Goal: Transaction & Acquisition: Purchase product/service

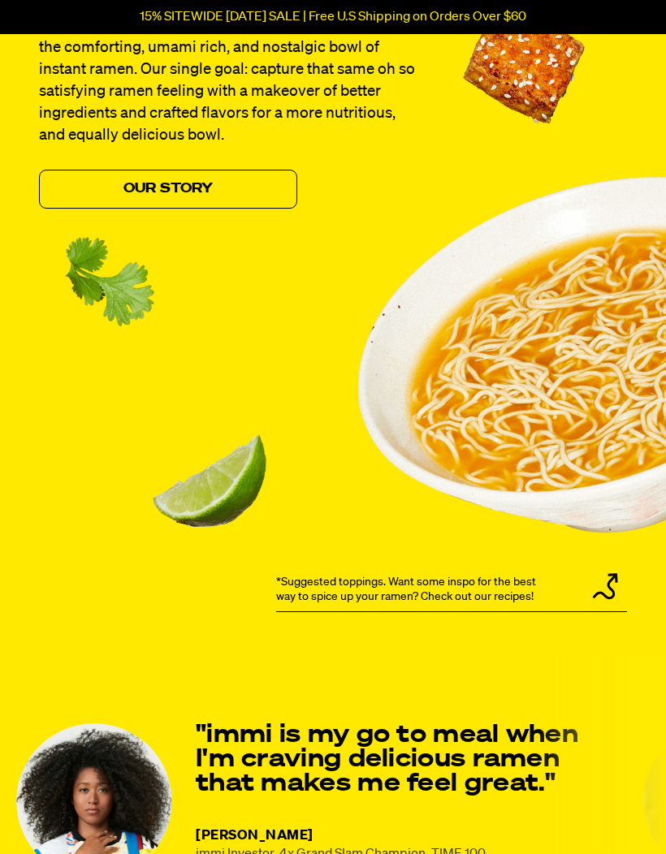
scroll to position [1414, 0]
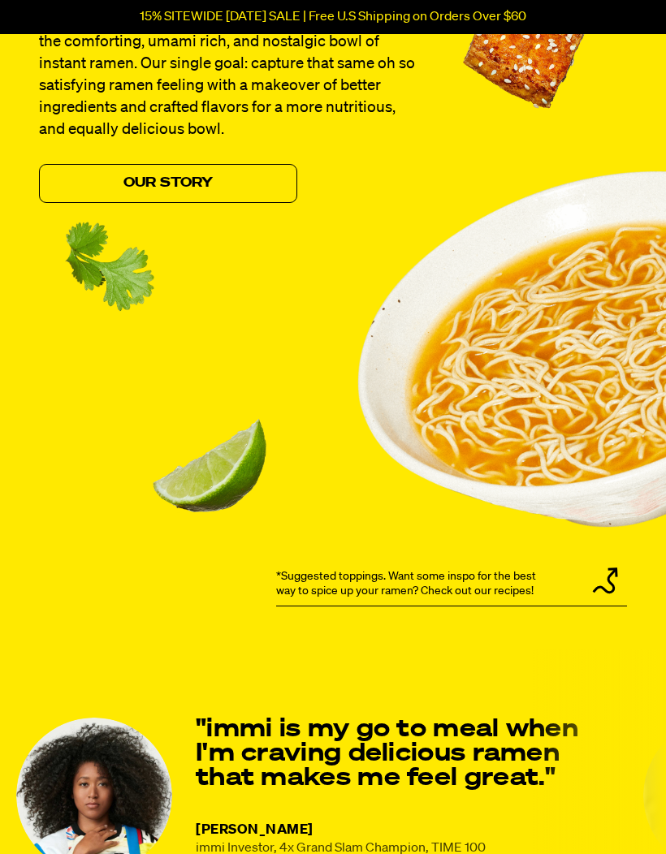
click at [219, 203] on link "Our Story" at bounding box center [168, 183] width 258 height 39
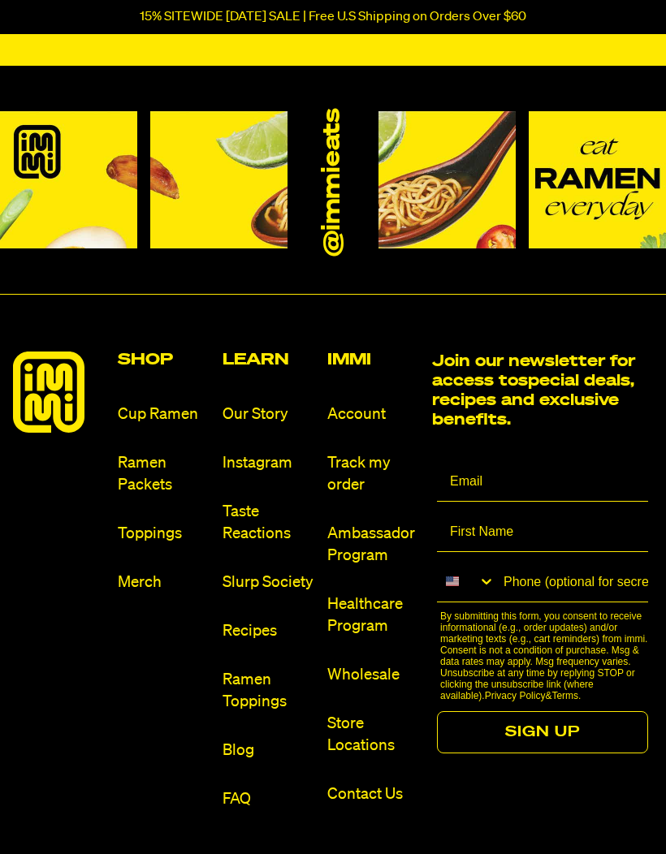
scroll to position [1610, 0]
click at [149, 475] on link "Ramen Packets" at bounding box center [164, 474] width 92 height 44
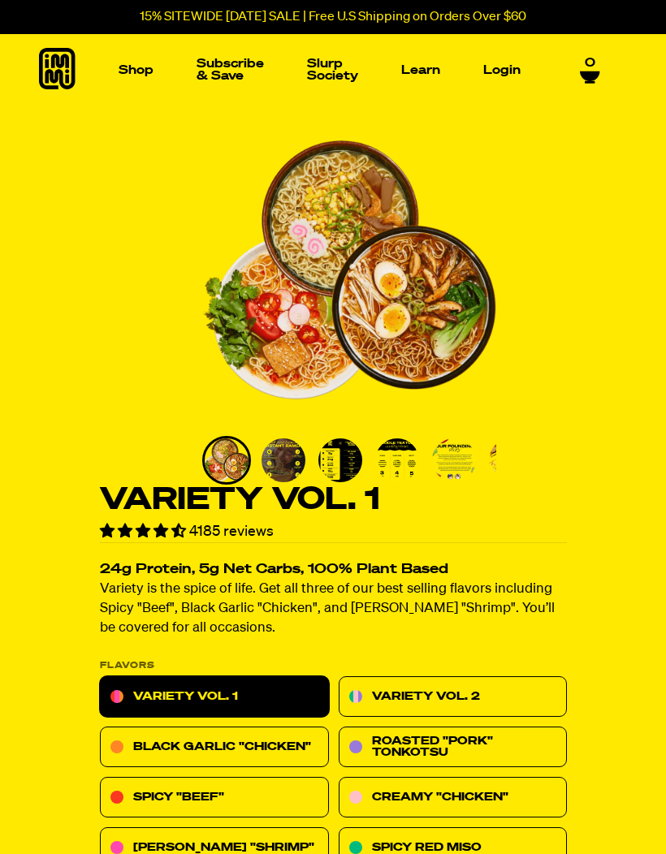
click at [332, 67] on link "Slurp Society" at bounding box center [332, 69] width 64 height 37
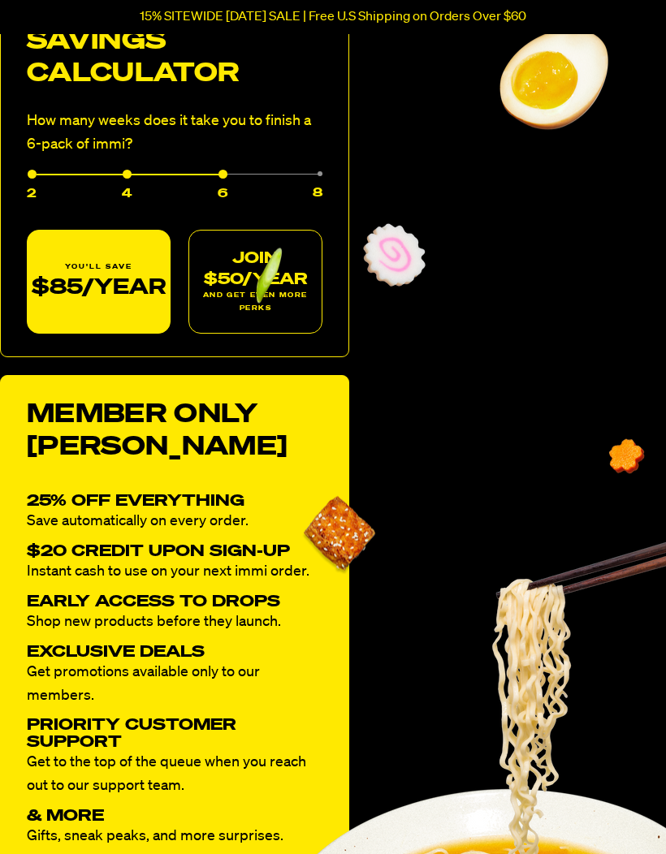
scroll to position [962, 0]
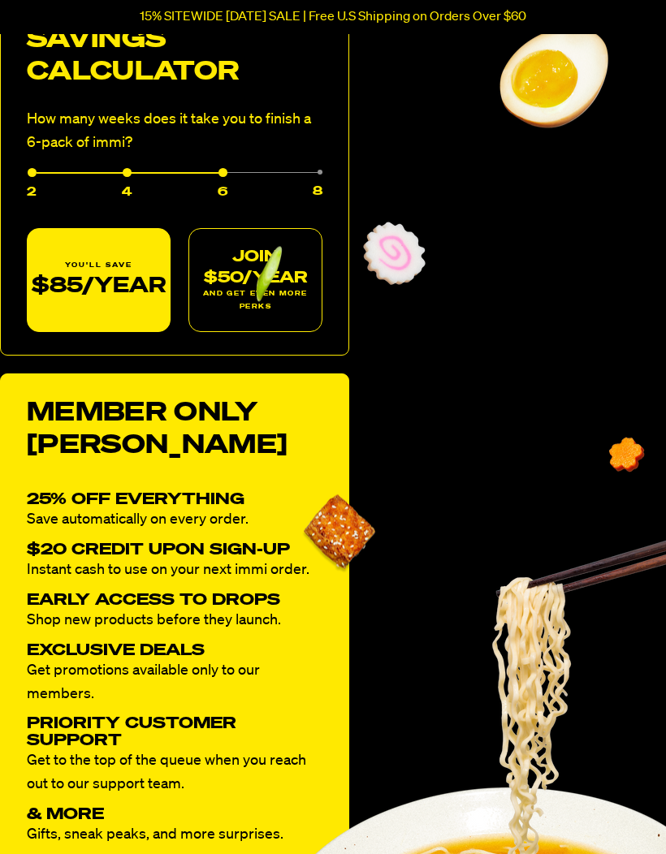
click at [129, 172] on div "4" at bounding box center [84, 187] width 95 height 30
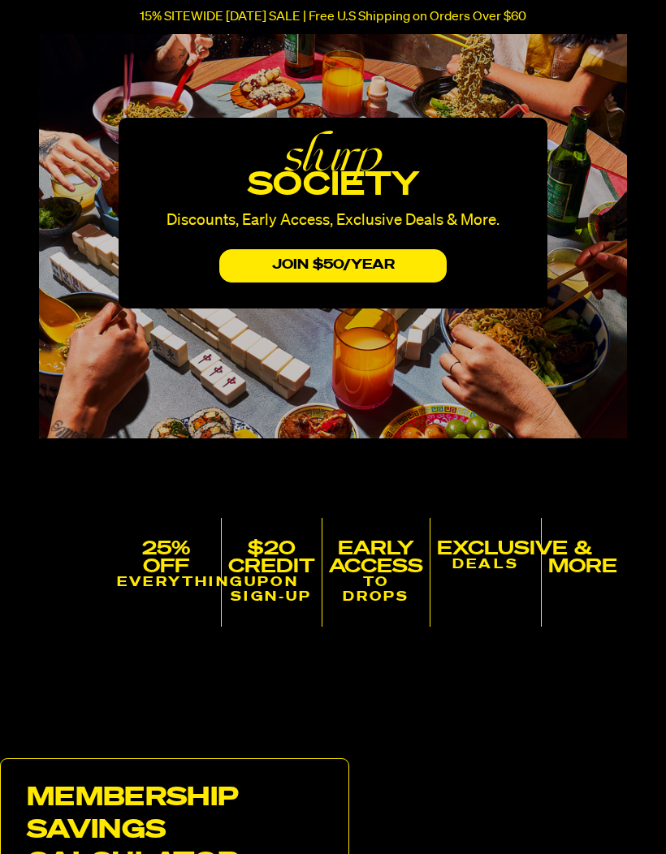
scroll to position [0, 0]
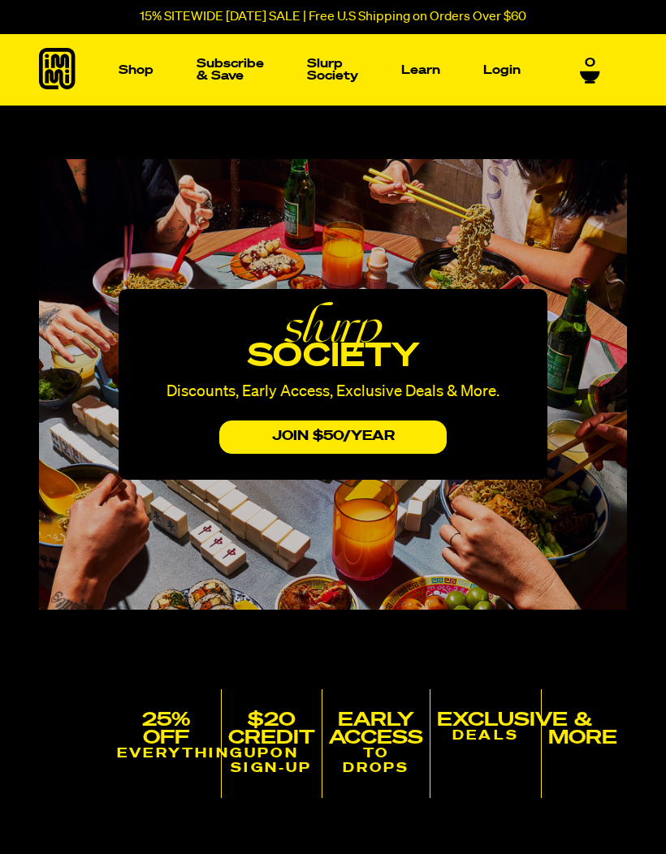
click at [90, 192] on img "Main navigation" at bounding box center [86, 191] width 111 height 111
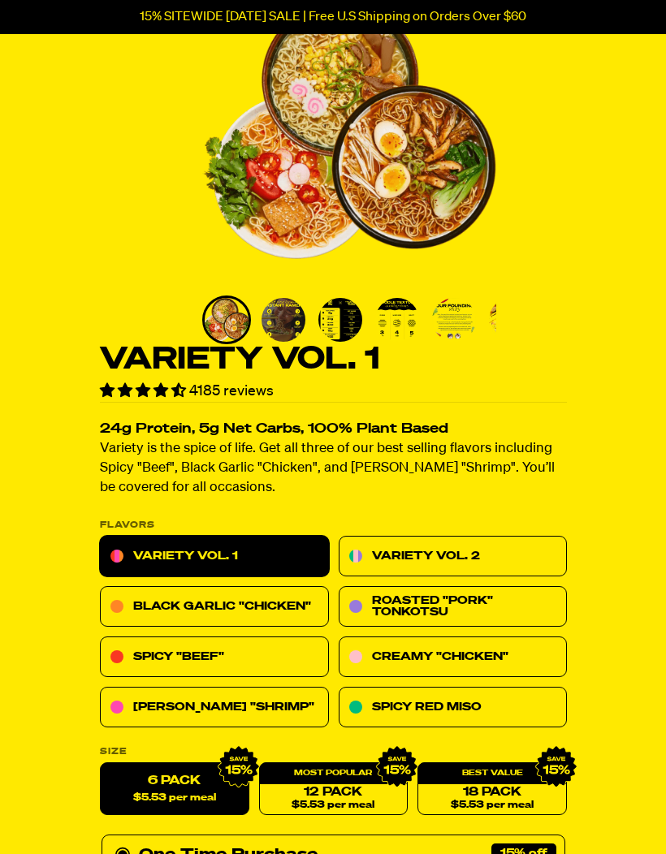
scroll to position [142, 0]
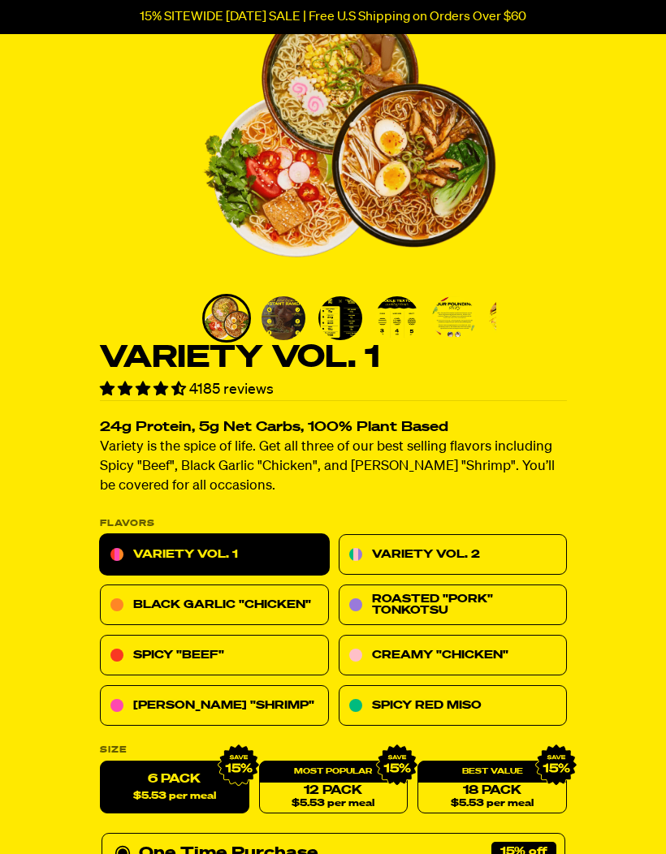
click at [283, 316] on img "Go to slide 2" at bounding box center [283, 318] width 44 height 44
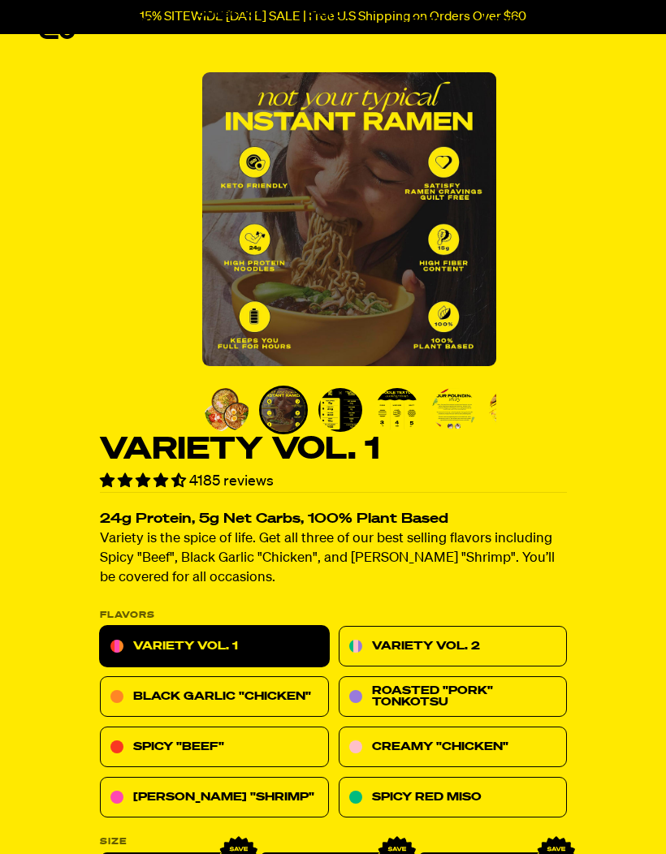
scroll to position [50, 0]
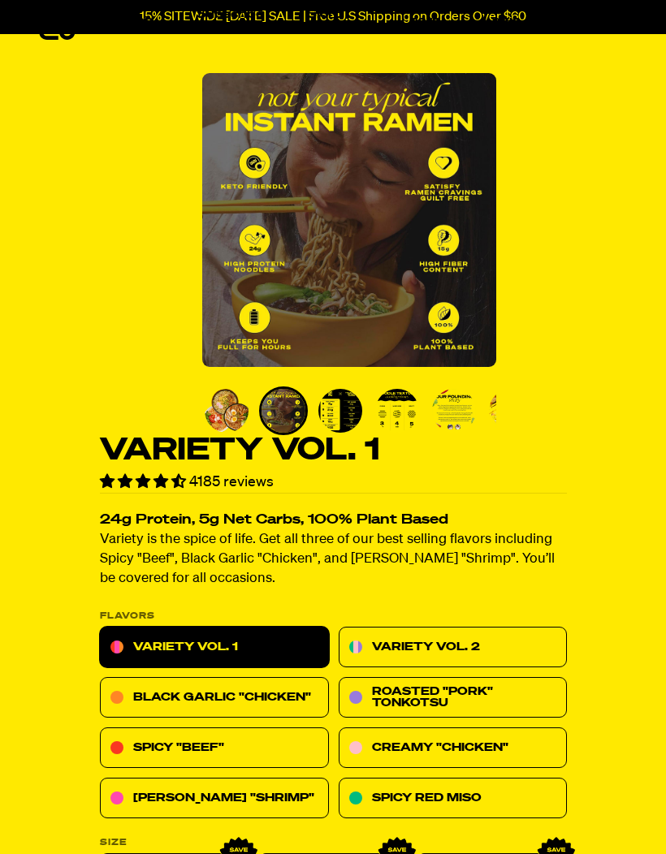
click at [342, 414] on img "Go to slide 3" at bounding box center [340, 411] width 44 height 44
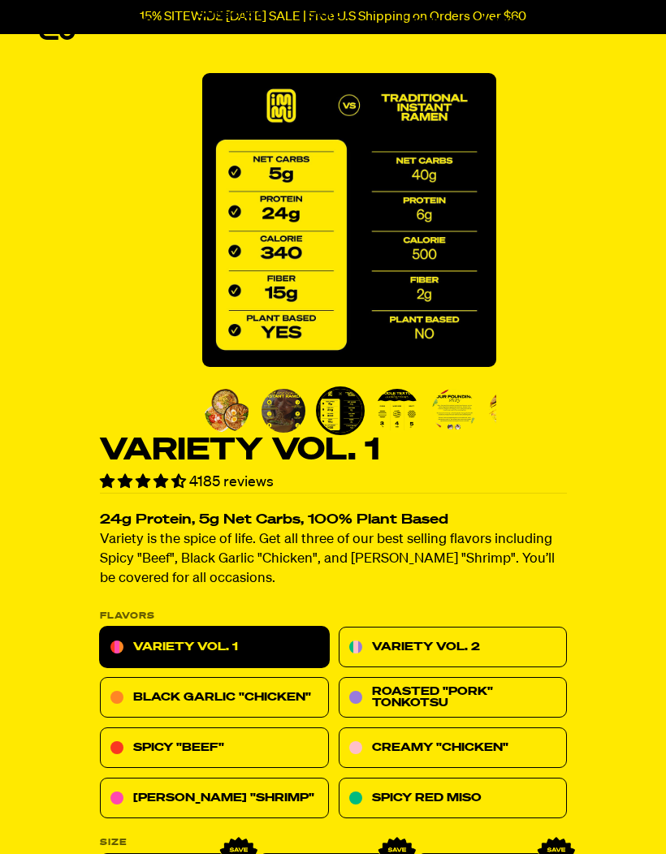
scroll to position [19, 0]
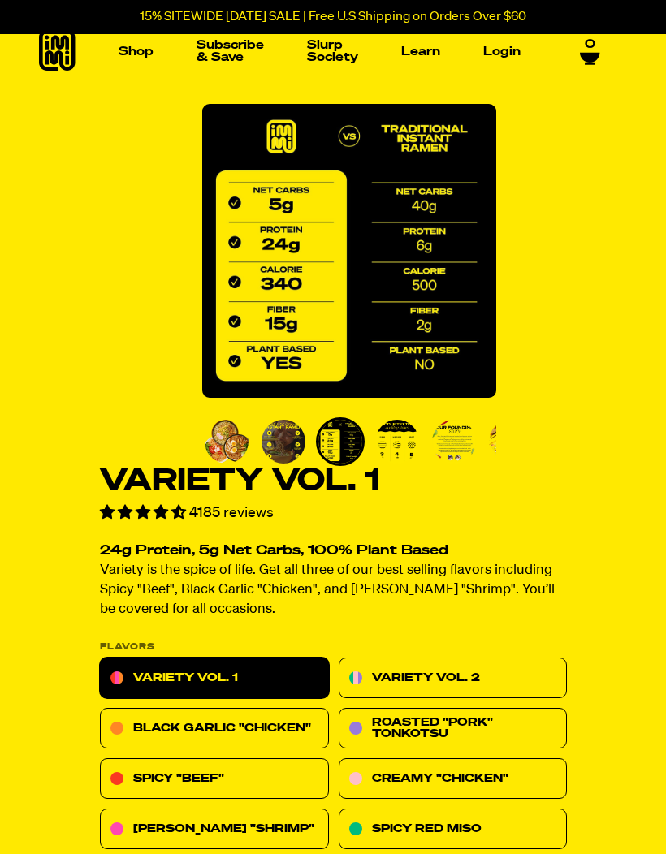
click at [391, 437] on img "Go to slide 4" at bounding box center [397, 442] width 44 height 44
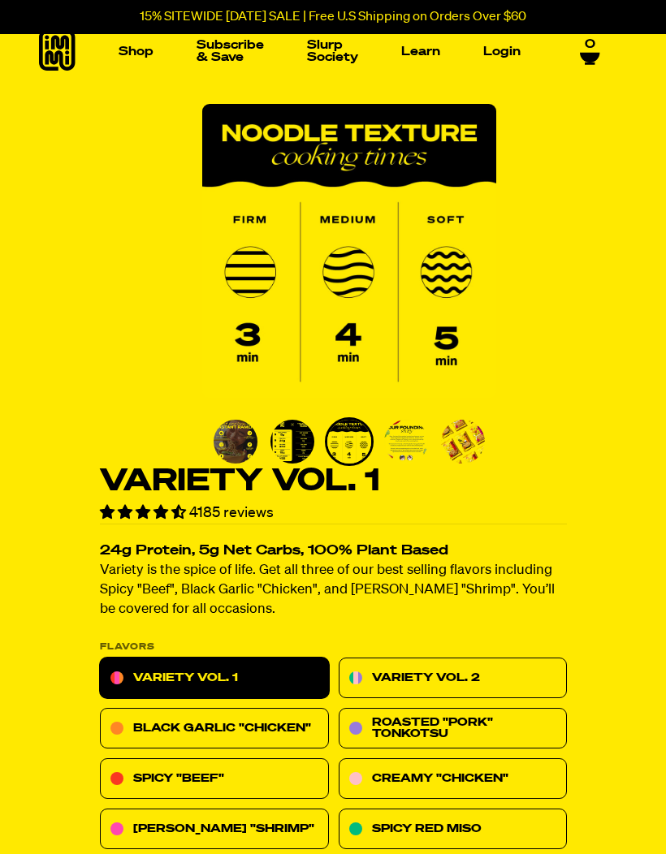
click at [394, 444] on img "Go to slide 5" at bounding box center [406, 442] width 44 height 44
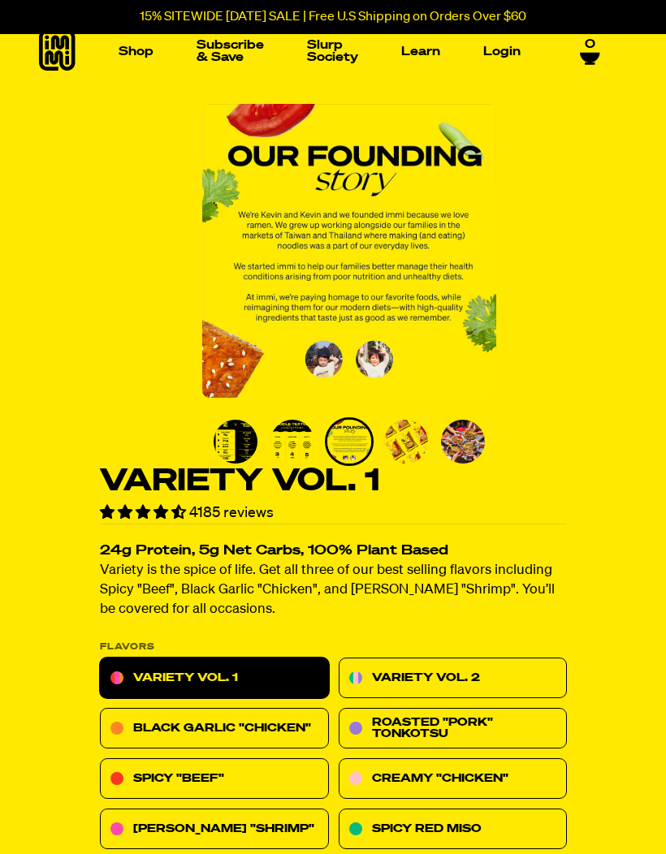
click at [409, 440] on img "Go to slide 6" at bounding box center [406, 442] width 44 height 44
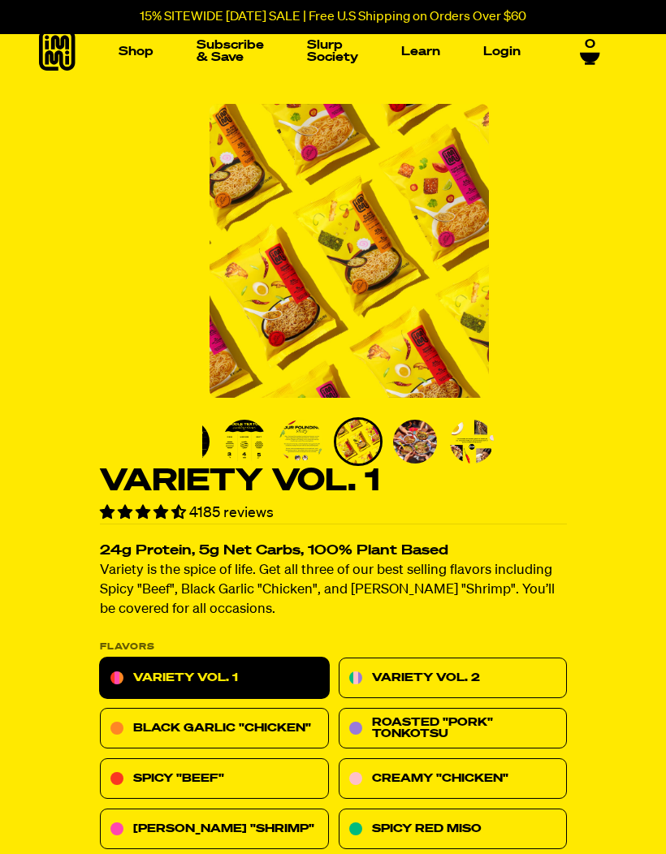
click at [468, 433] on img "Go to slide 8" at bounding box center [472, 442] width 44 height 44
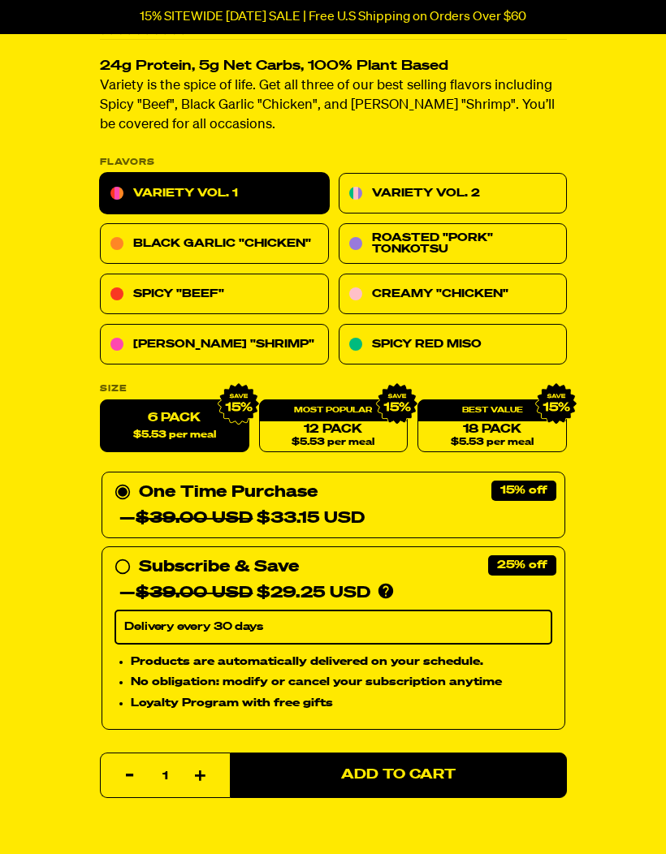
scroll to position [493, 0]
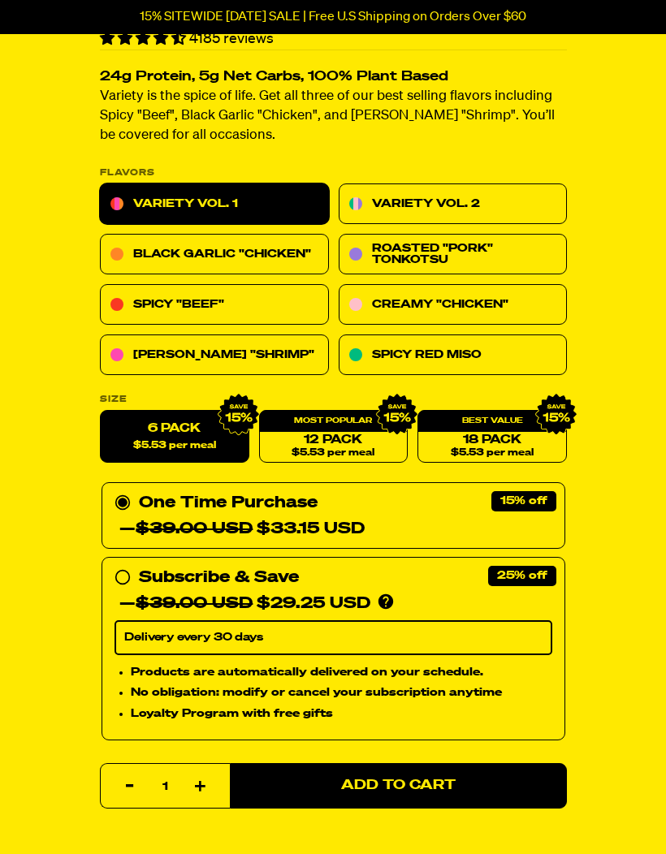
click at [356, 435] on link "12 Pack $5.53 per meal" at bounding box center [332, 437] width 149 height 53
radio input "false"
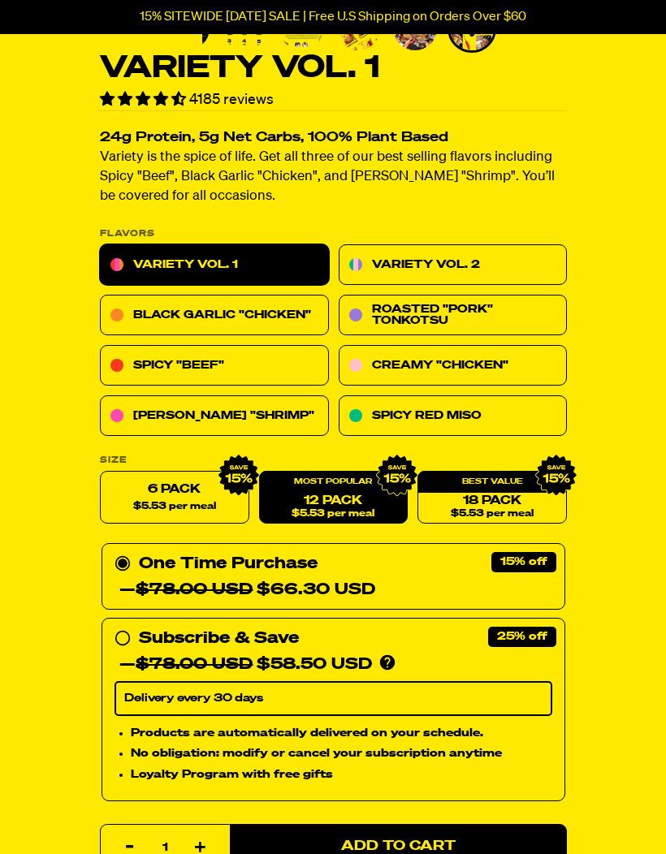
scroll to position [412, 0]
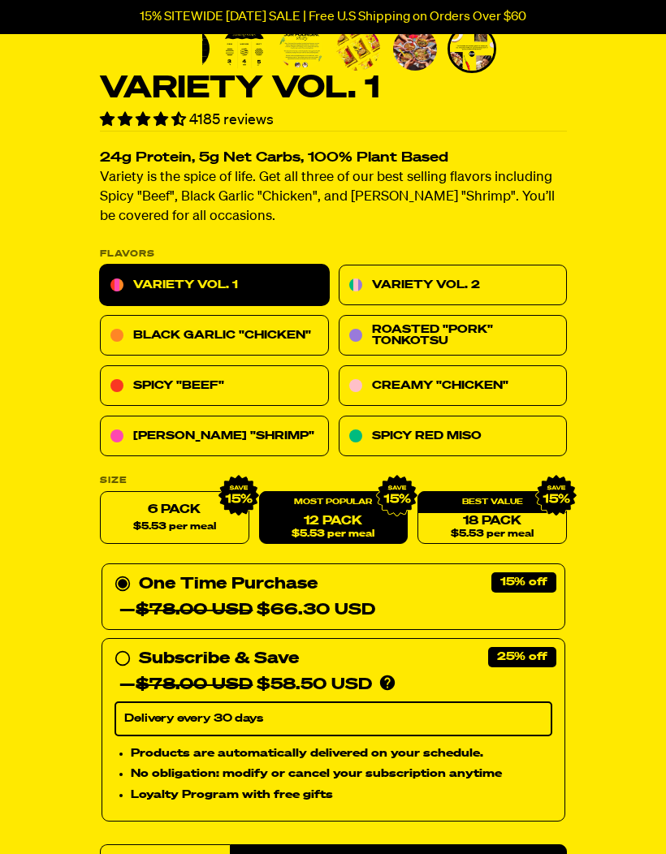
click at [498, 287] on link "Variety Vol. 2" at bounding box center [452, 285] width 229 height 41
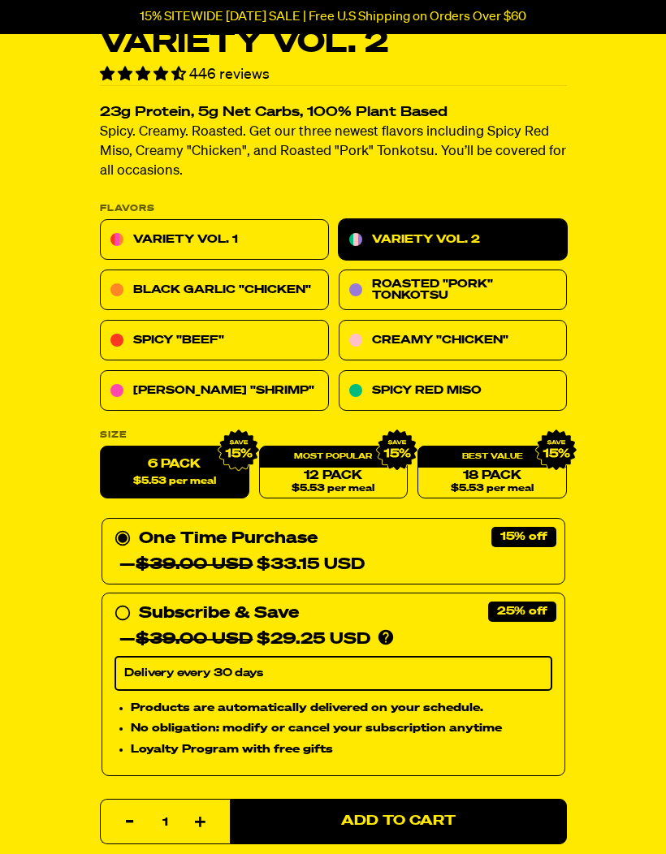
scroll to position [457, 0]
click at [347, 461] on div "12 Pack $5.53 per meal" at bounding box center [332, 472] width 149 height 53
click at [351, 459] on div "12 Pack $5.53 per meal" at bounding box center [332, 472] width 149 height 53
click at [196, 453] on label "6 Pack $5.53 per meal" at bounding box center [174, 472] width 149 height 53
click at [101, 447] on input "6 Pack $5.53 per meal" at bounding box center [100, 446] width 1 height 1
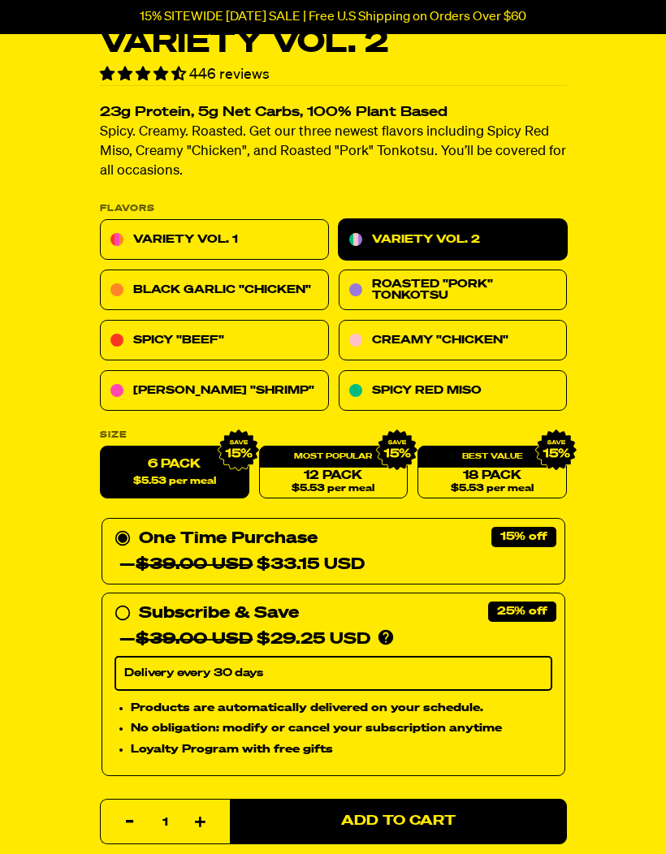
click at [339, 462] on div "12 Pack $5.53 per meal" at bounding box center [332, 472] width 149 height 53
click at [206, 461] on label "6 Pack $5.53 per meal" at bounding box center [174, 472] width 149 height 53
click at [101, 447] on input "6 Pack $5.53 per meal" at bounding box center [100, 446] width 1 height 1
click at [196, 470] on label "6 Pack $5.53 per meal" at bounding box center [174, 472] width 149 height 53
click at [101, 447] on input "6 Pack $5.53 per meal" at bounding box center [100, 446] width 1 height 1
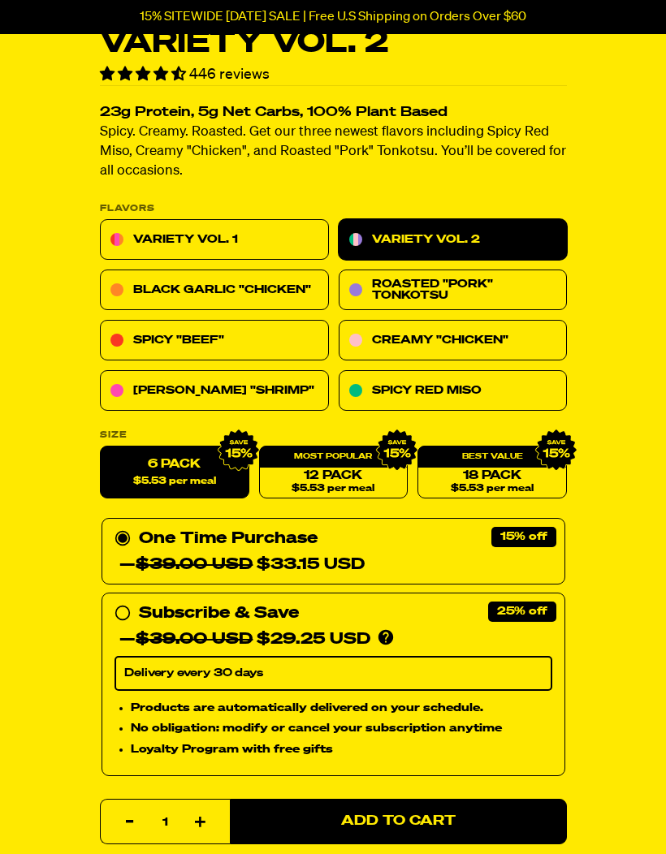
click at [511, 467] on link "18 Pack $5.53 per meal" at bounding box center [491, 472] width 149 height 53
radio input "false"
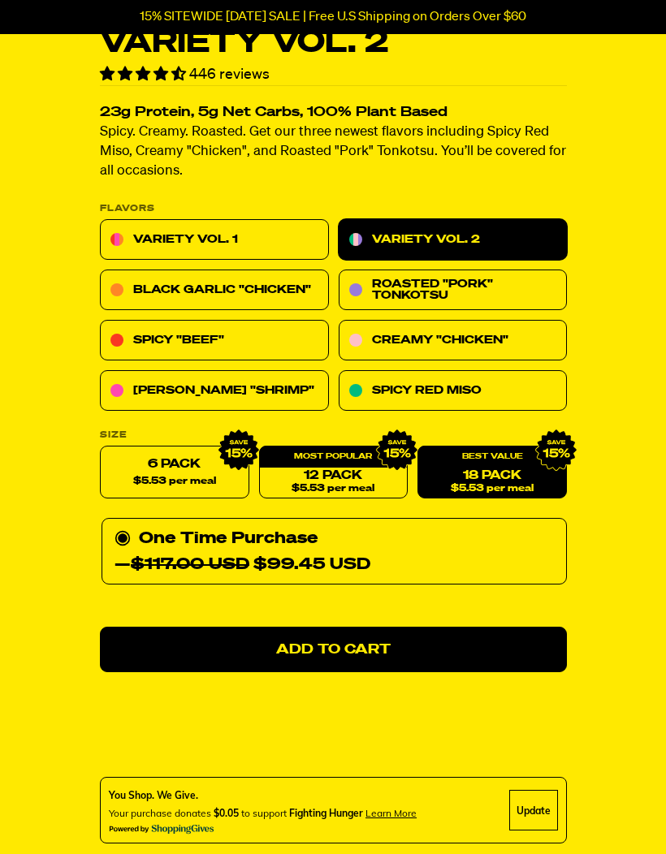
click at [345, 469] on link "12 Pack $5.53 per meal" at bounding box center [332, 472] width 149 height 53
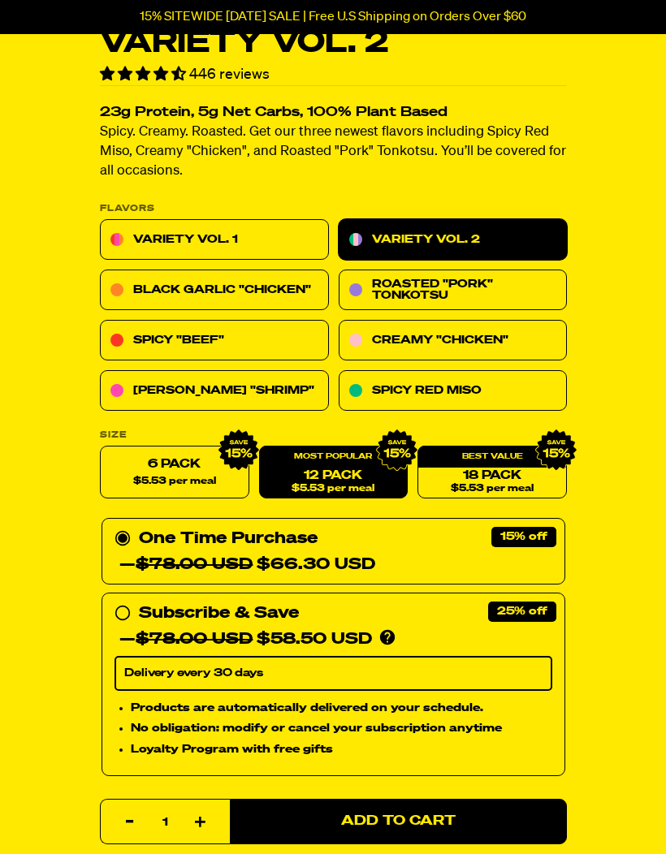
click at [250, 241] on link "Variety Vol. 1" at bounding box center [214, 240] width 229 height 41
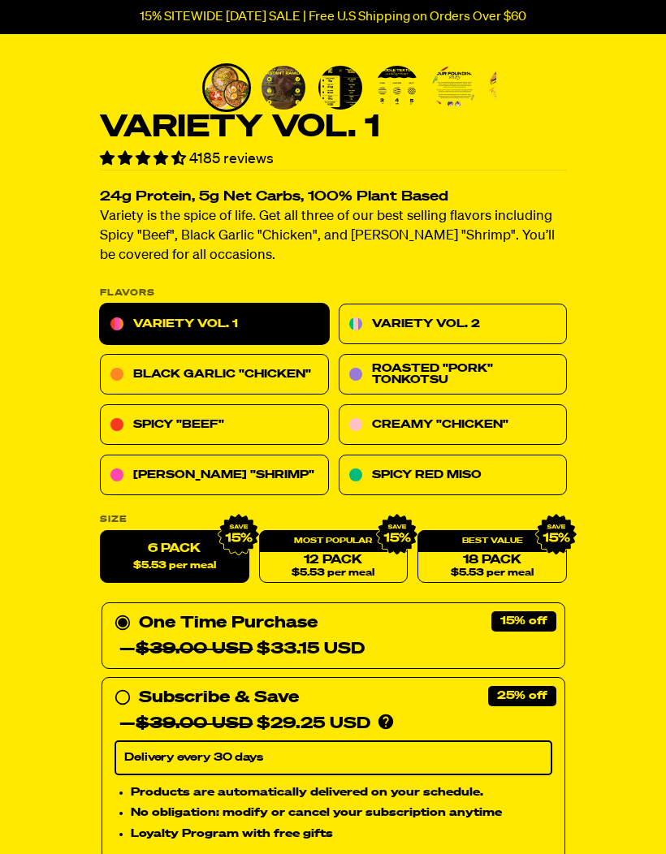
scroll to position [398, 0]
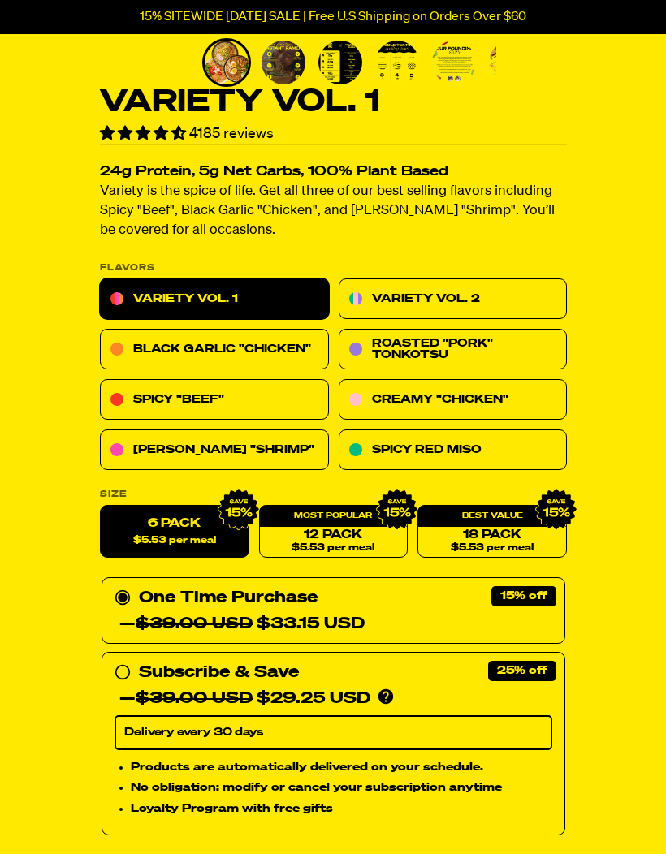
click at [335, 529] on link "12 Pack $5.53 per meal" at bounding box center [332, 532] width 149 height 53
radio input "false"
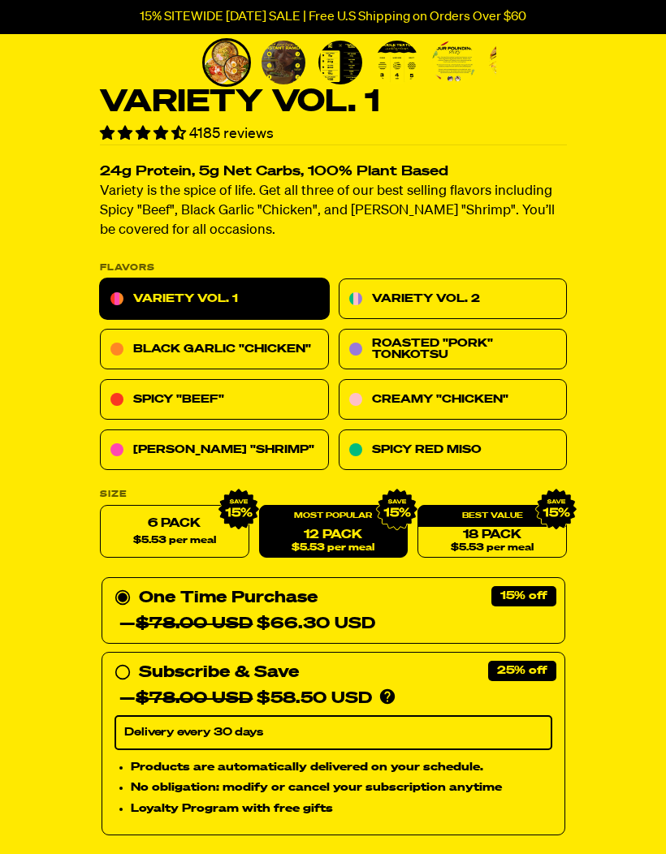
click at [471, 289] on link "Variety Vol. 2" at bounding box center [452, 299] width 229 height 41
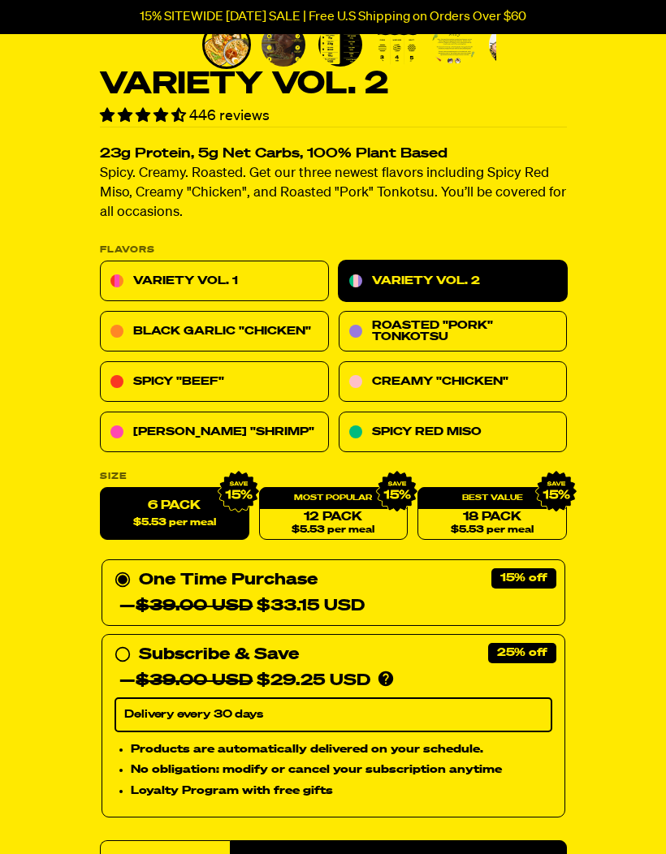
scroll to position [419, 0]
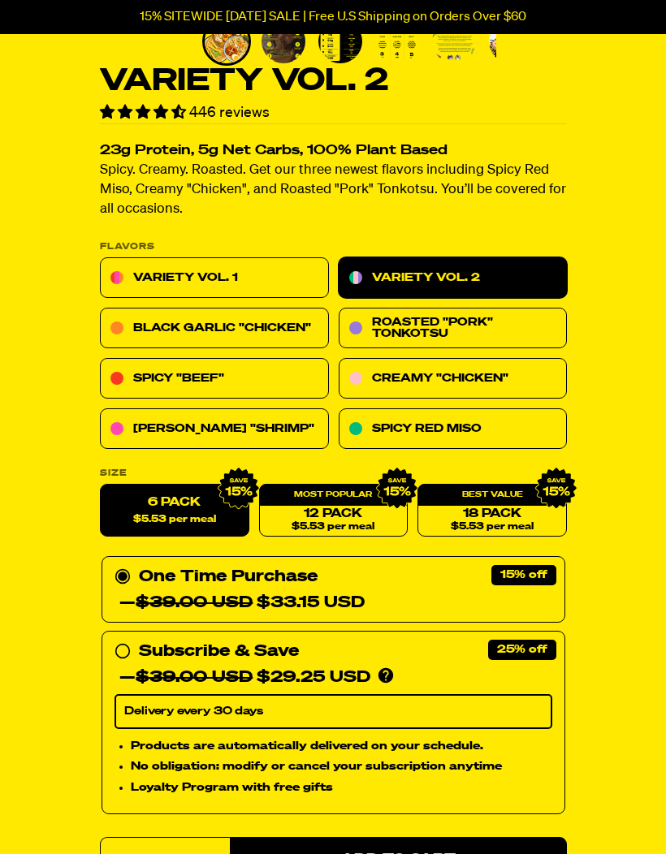
click at [362, 504] on link "12 Pack $5.53 per meal" at bounding box center [332, 511] width 149 height 53
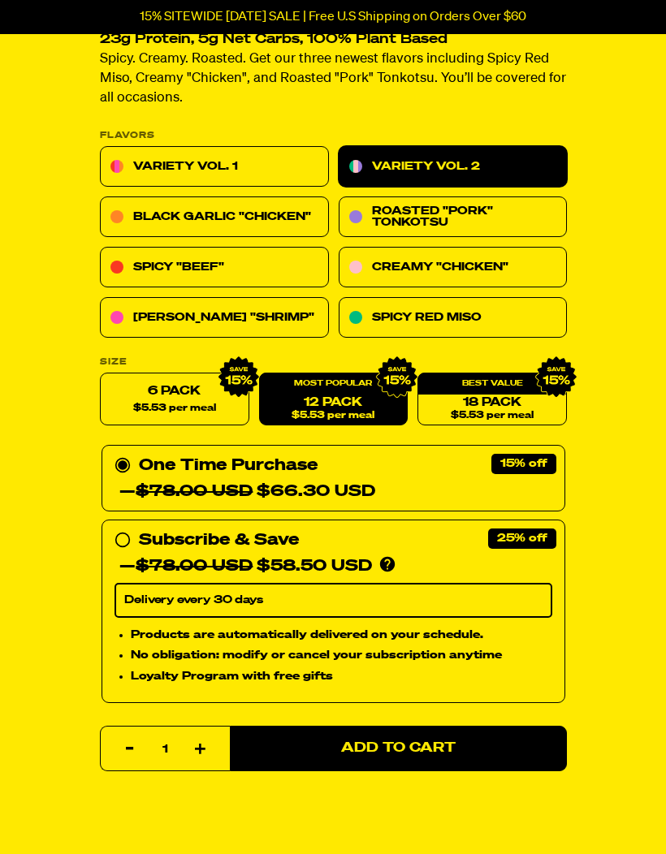
scroll to position [531, 0]
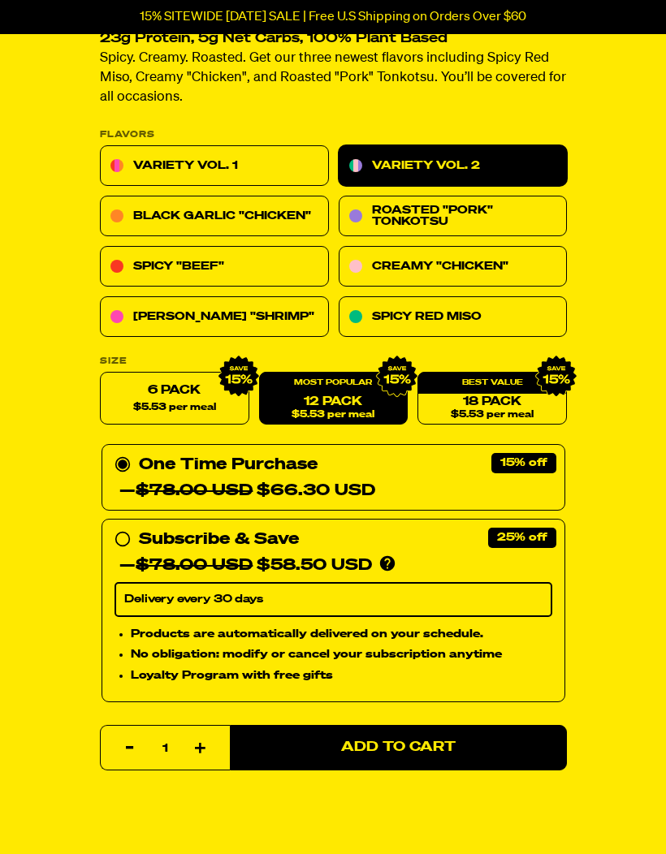
click at [177, 395] on label "6 Pack $5.53 per meal" at bounding box center [174, 399] width 149 height 53
click at [101, 373] on input "6 Pack $5.53 per meal" at bounding box center [100, 373] width 1 height 1
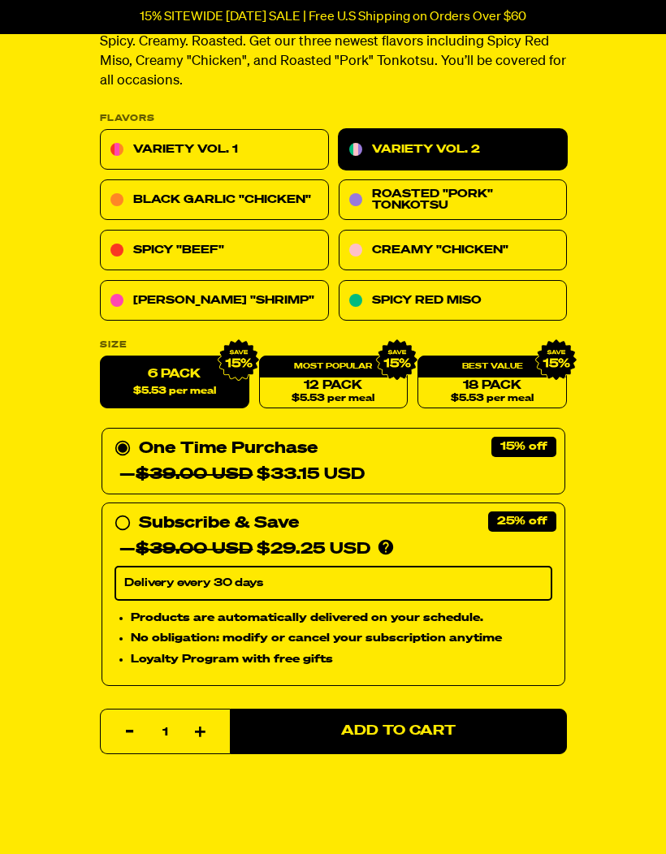
scroll to position [516, 0]
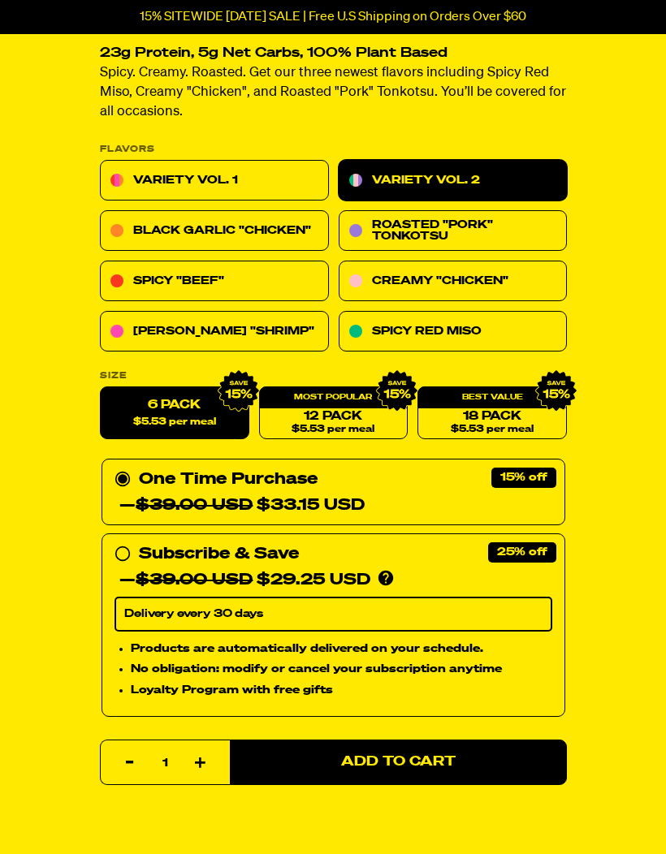
click at [358, 412] on link "12 Pack $5.53 per meal" at bounding box center [332, 413] width 149 height 53
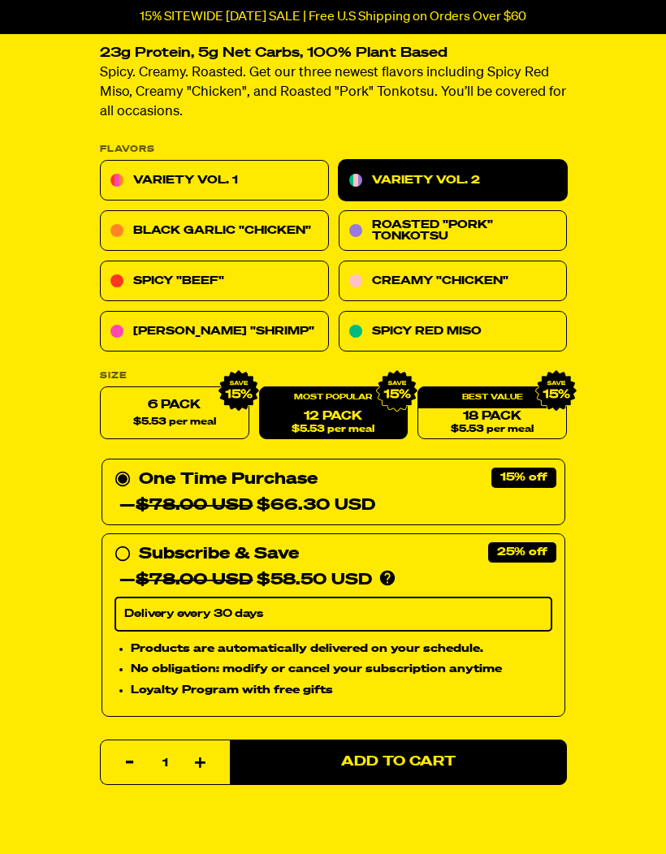
click at [190, 417] on span "$5.53 per meal" at bounding box center [173, 422] width 83 height 11
click at [101, 388] on input "6 Pack $5.53 per meal" at bounding box center [100, 387] width 1 height 1
radio input "true"
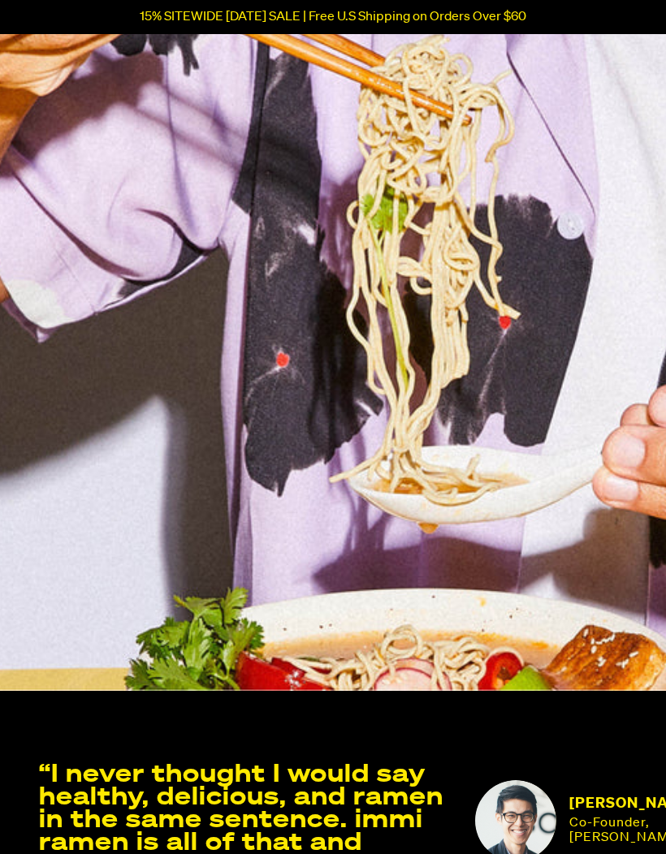
scroll to position [4532, 0]
